Goal: Information Seeking & Learning: Learn about a topic

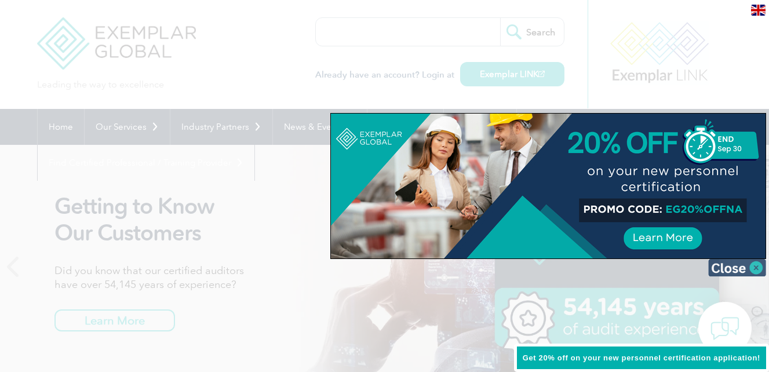
click at [731, 265] on img at bounding box center [738, 267] width 58 height 17
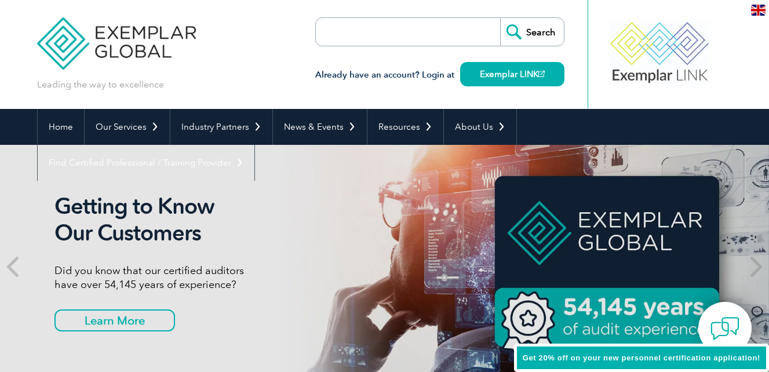
click at [350, 34] on input "search" at bounding box center [383, 32] width 122 height 28
click at [283, 68] on div "Leading the way to excellence Search" at bounding box center [385, 54] width 696 height 109
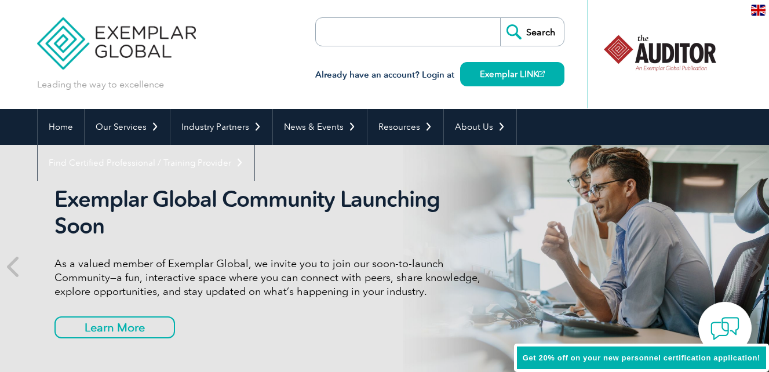
click at [306, 199] on h2 "Exemplar Global Community Launching Soon" at bounding box center [272, 212] width 435 height 53
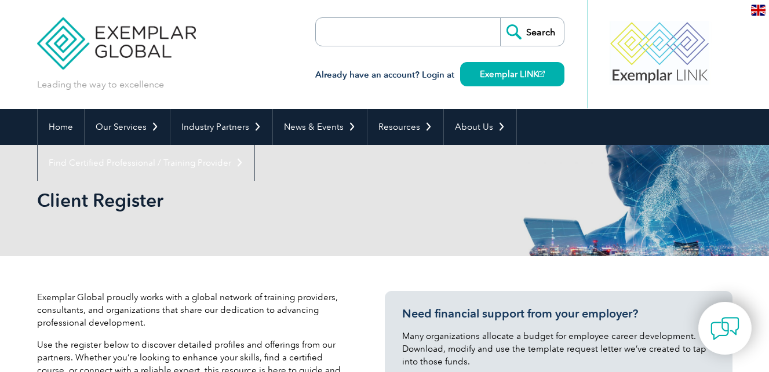
click at [430, 32] on input "search" at bounding box center [383, 32] width 122 height 28
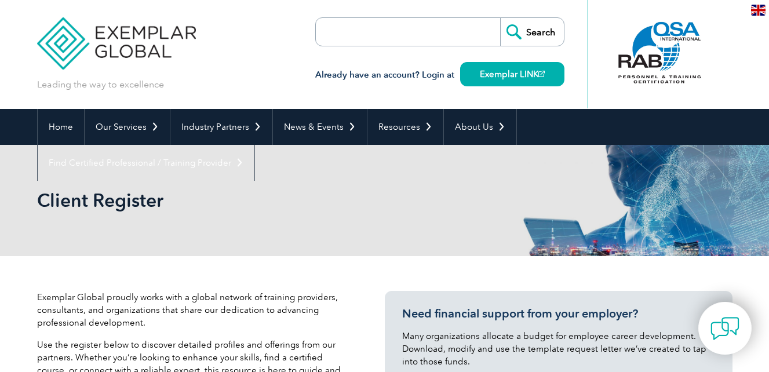
click at [430, 32] on input "search" at bounding box center [383, 32] width 122 height 28
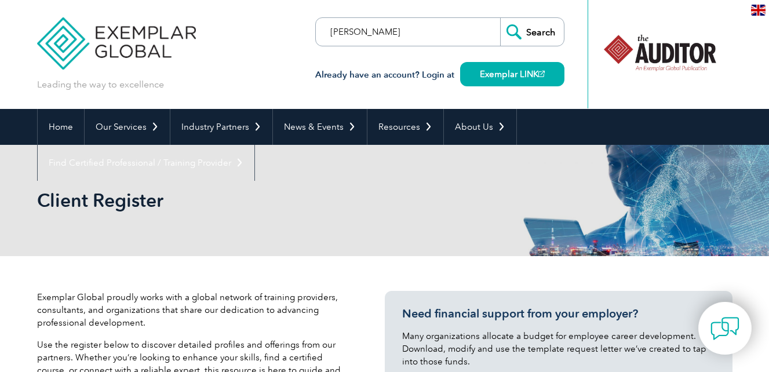
type input "mahmoud mostafa"
click at [500, 18] on input "Search" at bounding box center [532, 32] width 64 height 28
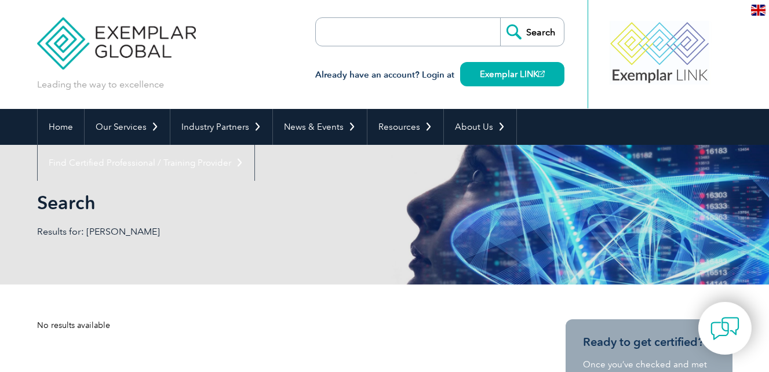
click at [457, 34] on form "Search" at bounding box center [439, 31] width 249 height 29
click at [440, 33] on input "search" at bounding box center [383, 32] width 122 height 28
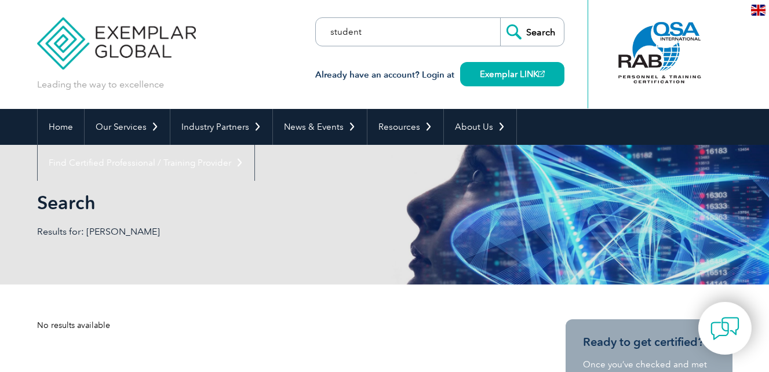
type input "student"
click at [500, 18] on input "Search" at bounding box center [532, 32] width 64 height 28
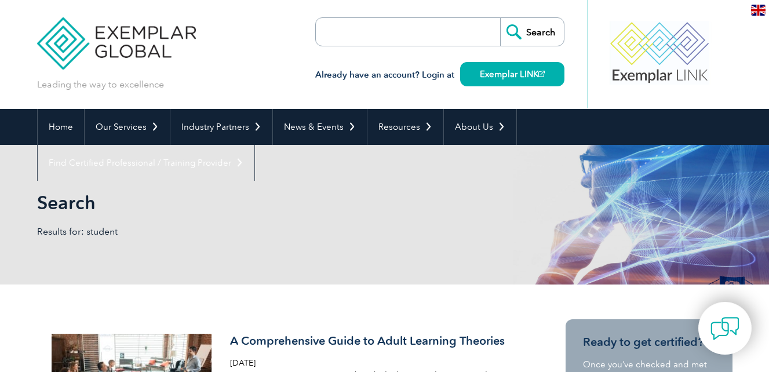
click at [402, 35] on input "search" at bounding box center [383, 32] width 122 height 28
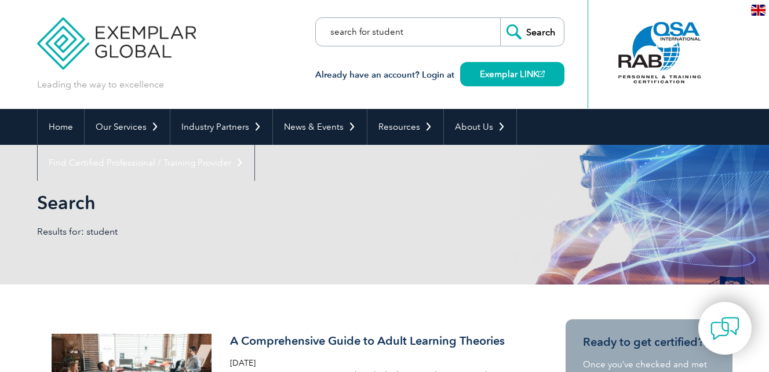
type input "search for student"
click at [500, 18] on input "Search" at bounding box center [532, 32] width 64 height 28
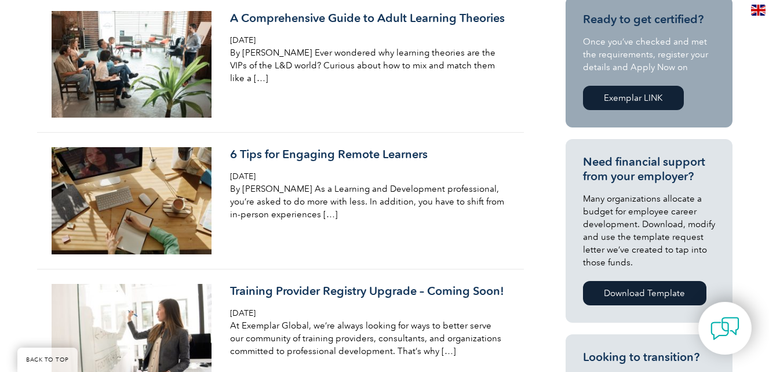
scroll to position [348, 0]
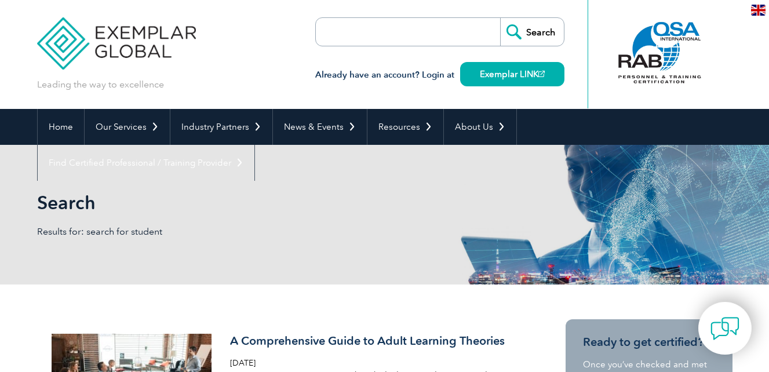
click at [769, 9] on div "en" at bounding box center [758, 9] width 21 height 19
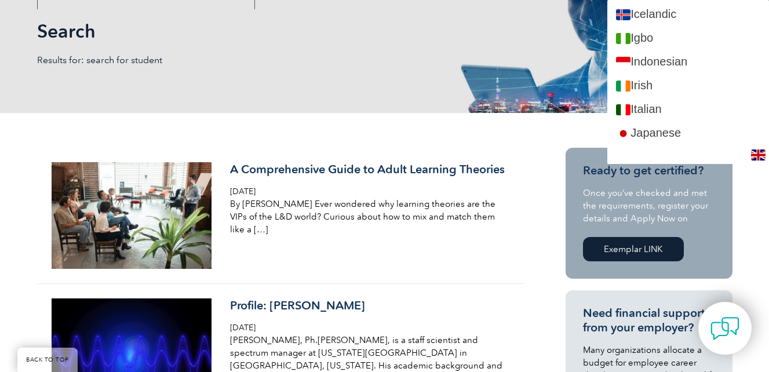
scroll to position [928, 0]
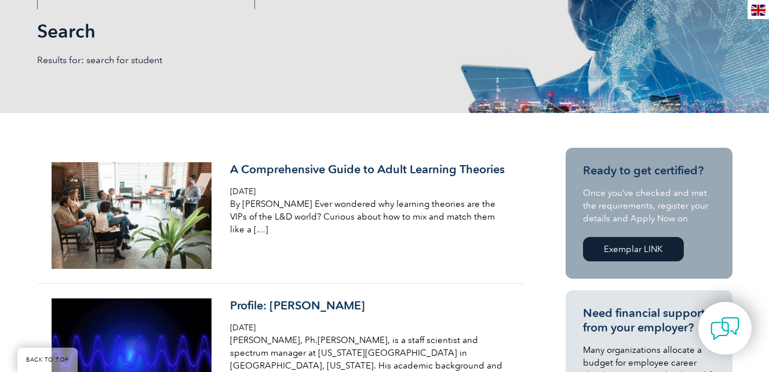
scroll to position [0, 0]
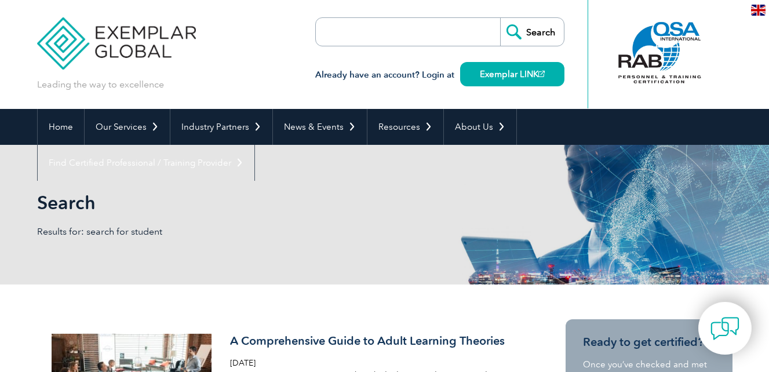
click at [435, 74] on h3 "Already have an account? Login at Exemplar LINK" at bounding box center [439, 75] width 249 height 14
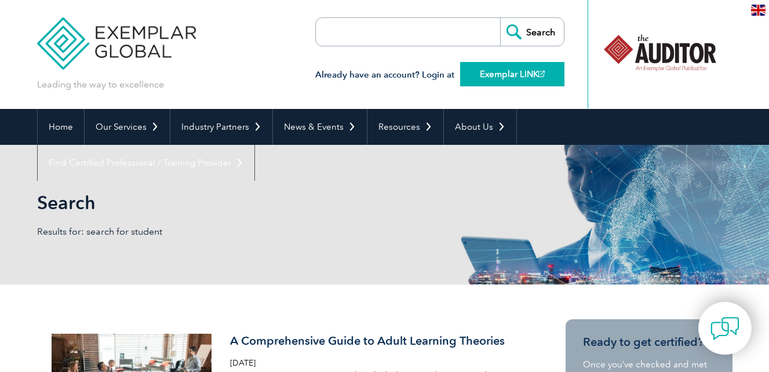
click at [501, 79] on link "Exemplar LINK" at bounding box center [512, 74] width 104 height 24
